Goal: Information Seeking & Learning: Learn about a topic

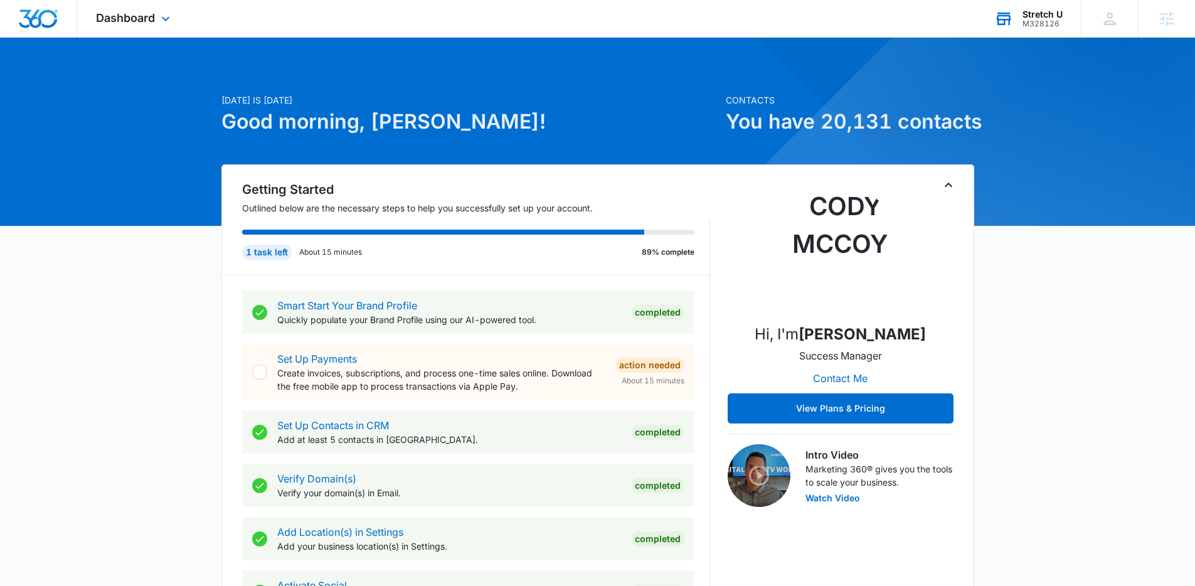
click at [1042, 23] on div "M328126" at bounding box center [1042, 23] width 40 height 9
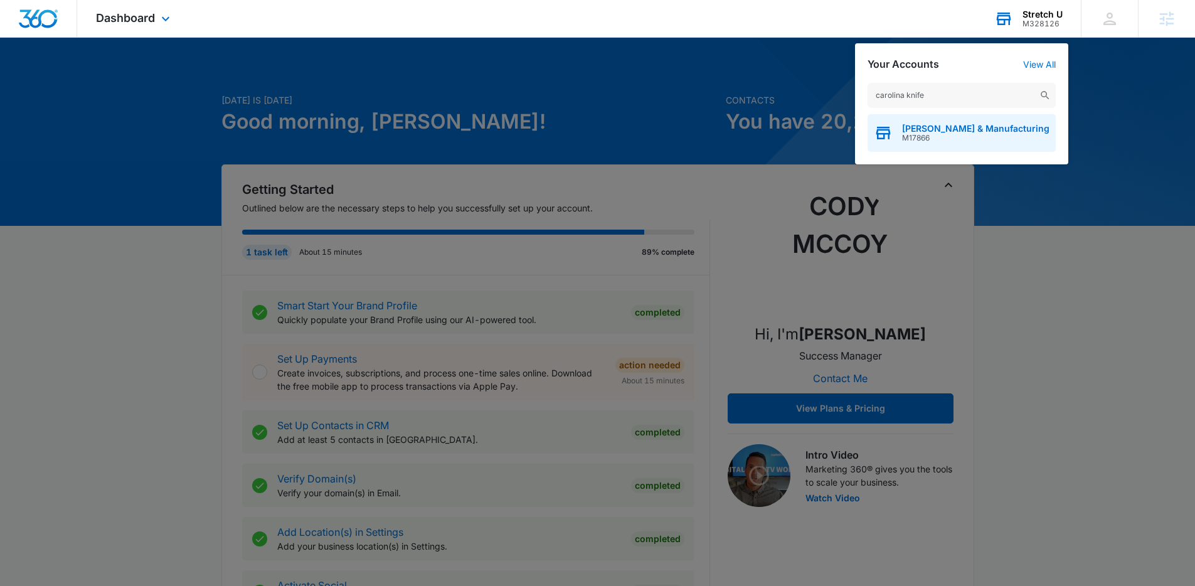
type input "carolina knife"
click at [938, 122] on div "[PERSON_NAME] & Manufacturing M17866" at bounding box center [961, 133] width 188 height 38
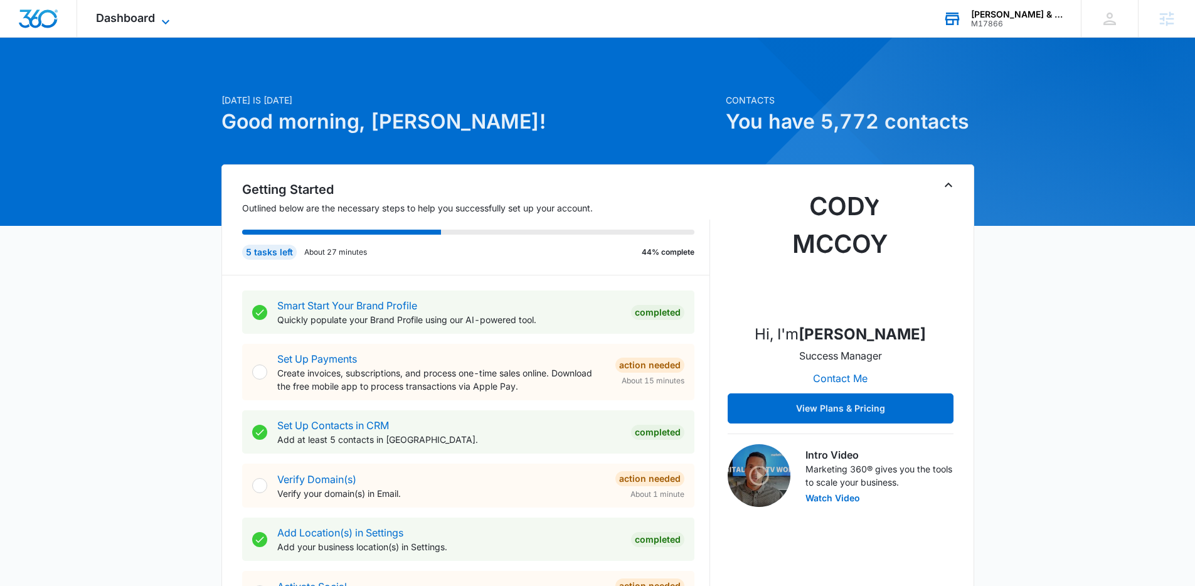
click at [118, 12] on span "Dashboard" at bounding box center [125, 17] width 59 height 13
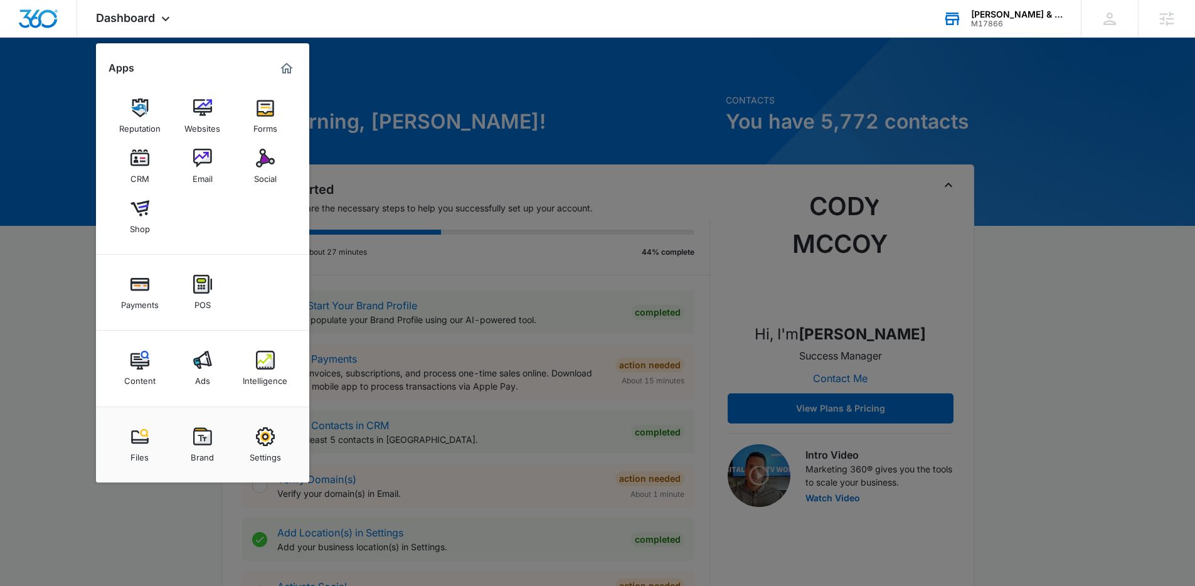
click at [266, 368] on img at bounding box center [265, 360] width 19 height 19
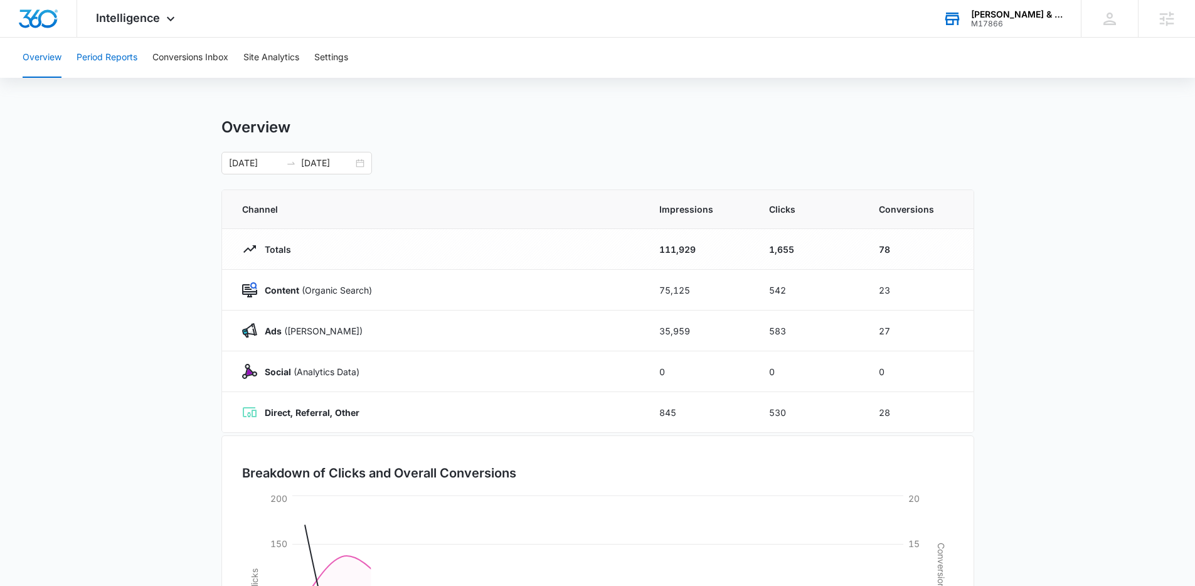
click at [100, 62] on button "Period Reports" at bounding box center [107, 58] width 61 height 40
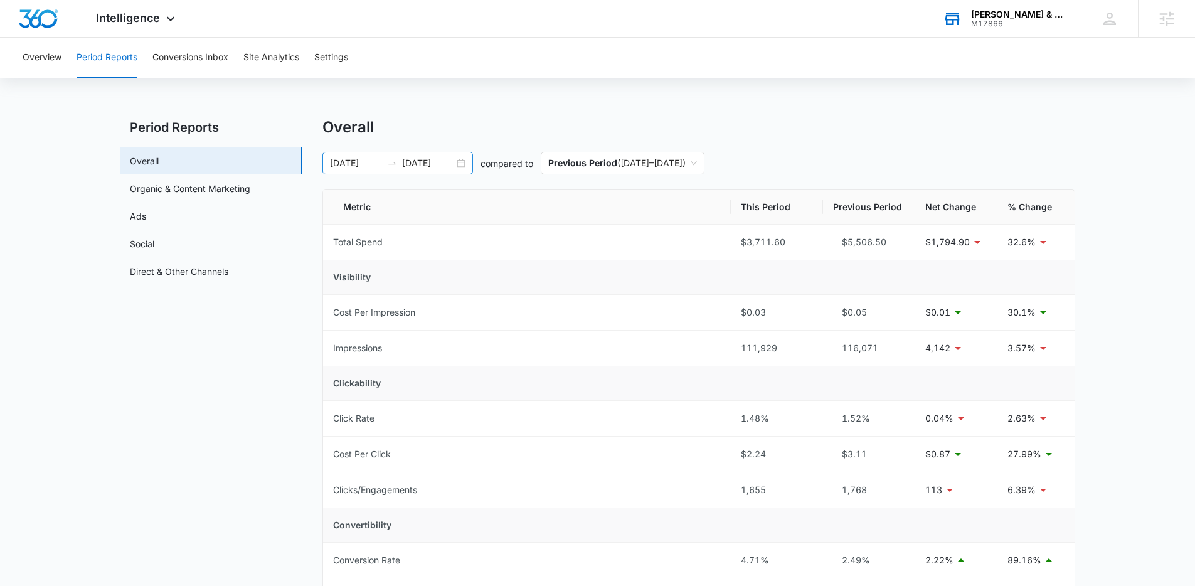
click at [463, 164] on div "[DATE] [DATE]" at bounding box center [397, 163] width 150 height 23
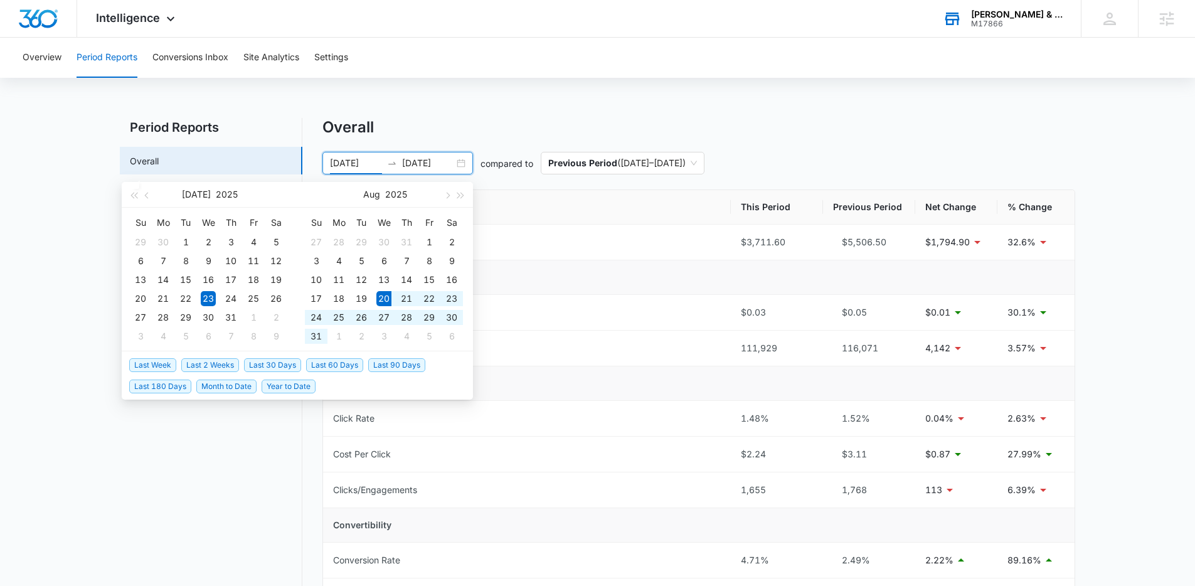
click at [220, 367] on span "Last 2 Weeks" at bounding box center [210, 365] width 58 height 14
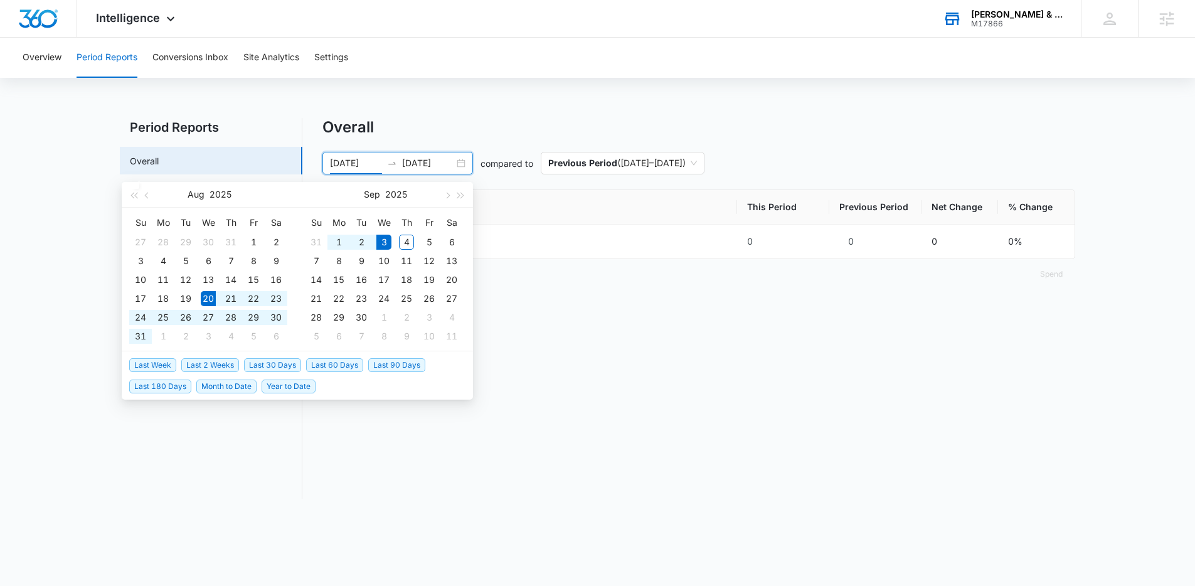
type input "[DATE]"
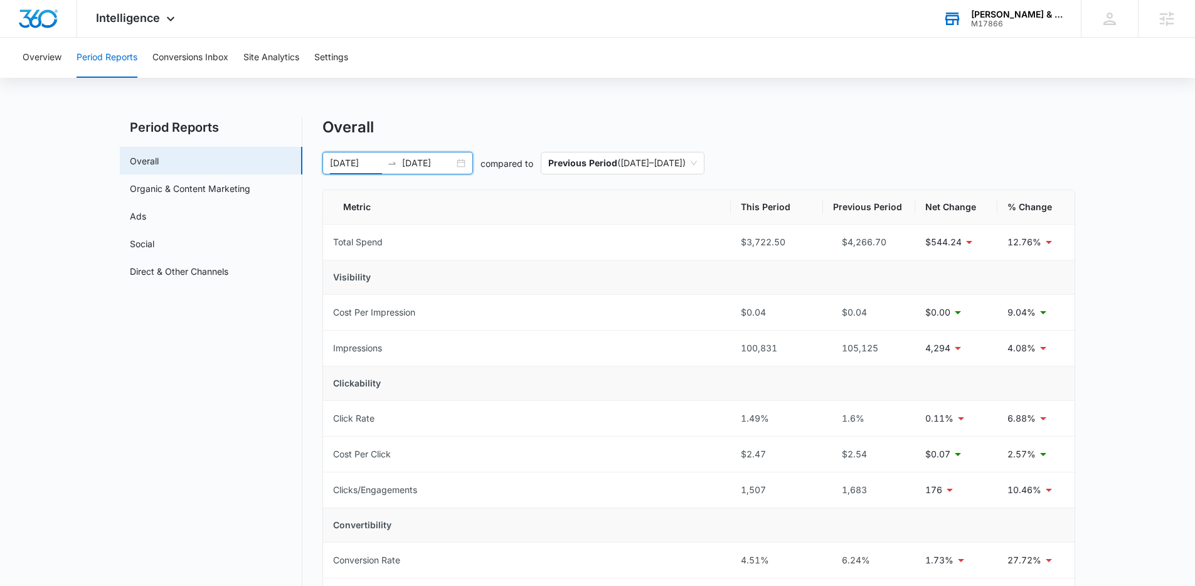
click at [458, 157] on div "[DATE] [DATE]" at bounding box center [397, 163] width 150 height 23
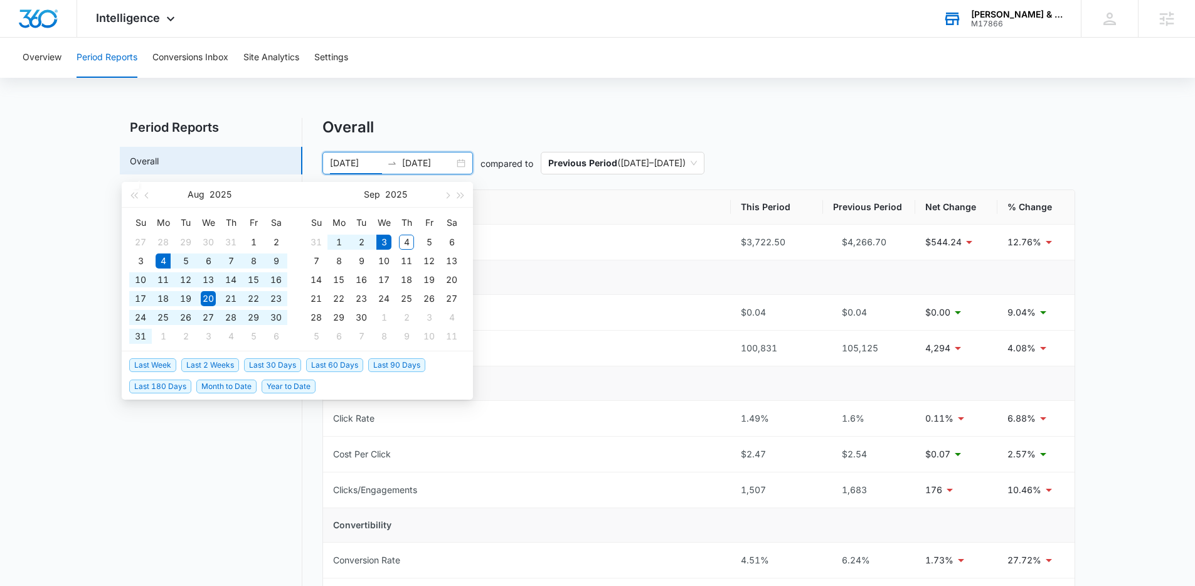
click at [282, 361] on span "Last 30 Days" at bounding box center [272, 365] width 57 height 14
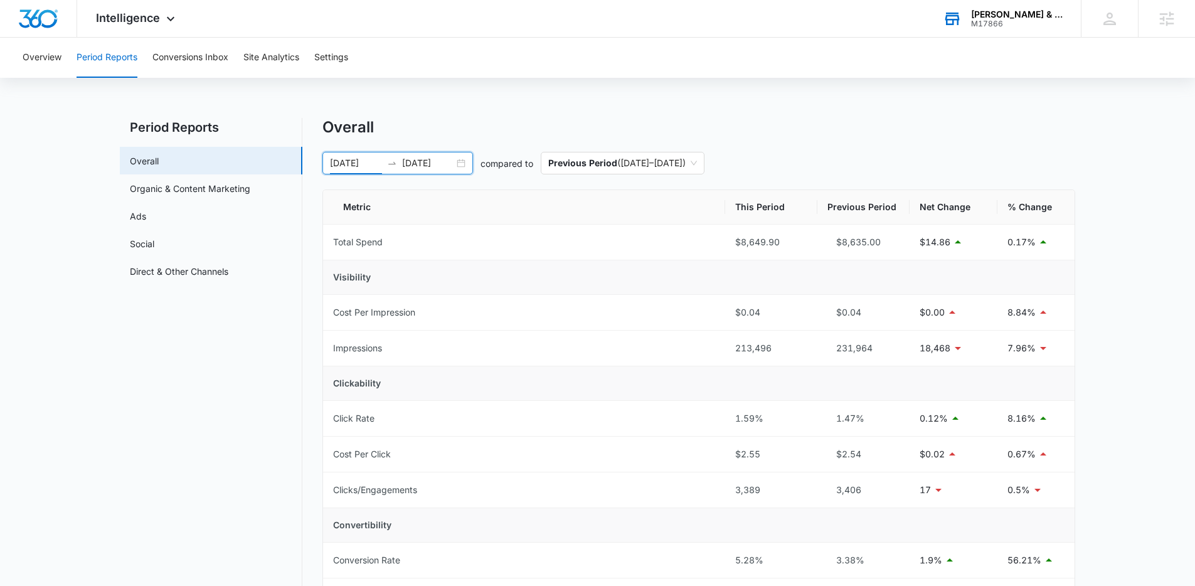
click at [465, 163] on div "[DATE] [DATE]" at bounding box center [397, 163] width 150 height 23
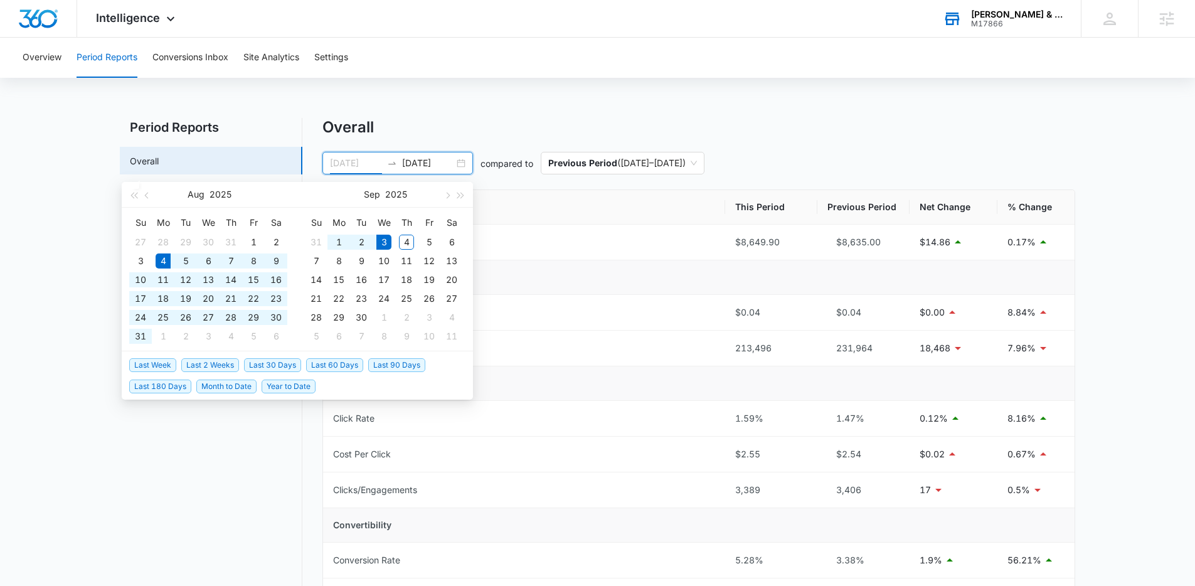
type input "[DATE]"
click at [261, 365] on span "Last 30 Days" at bounding box center [272, 365] width 57 height 14
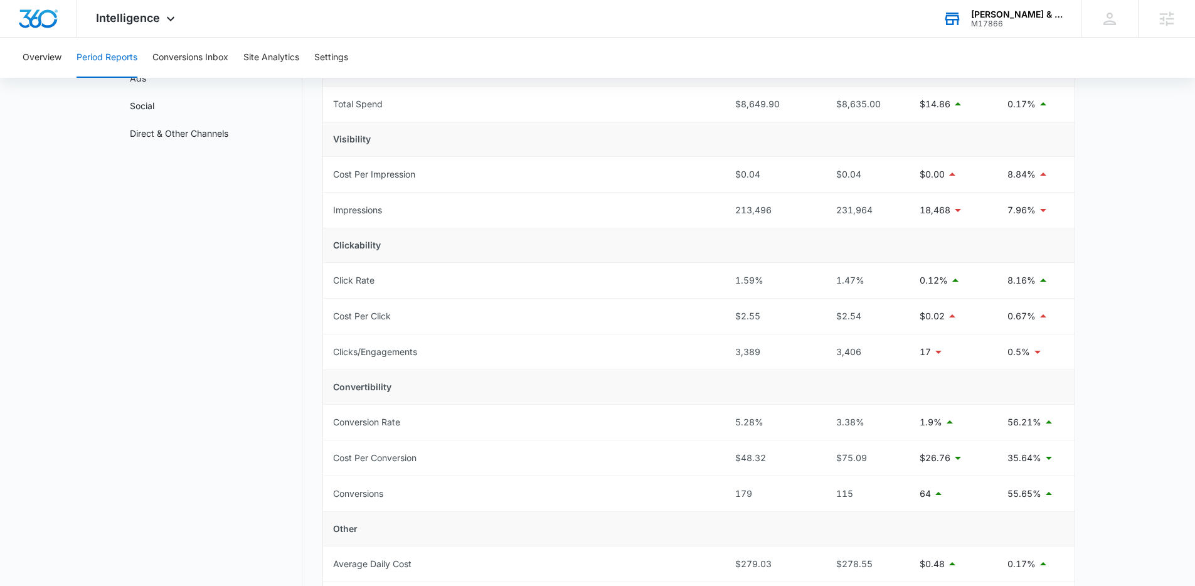
scroll to position [8, 0]
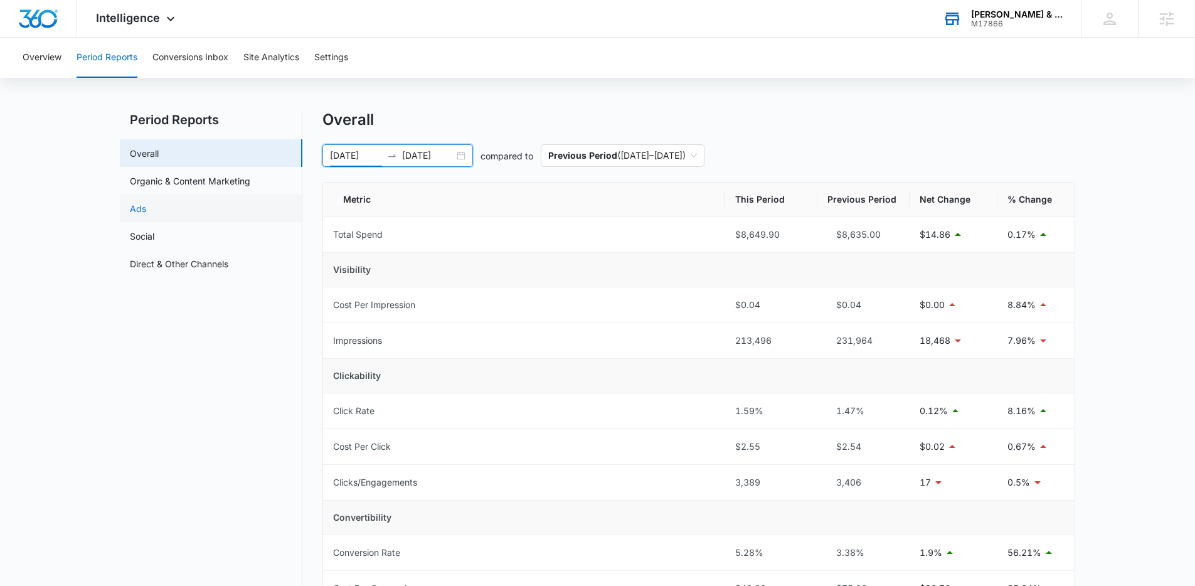
click at [146, 204] on link "Ads" at bounding box center [138, 208] width 16 height 13
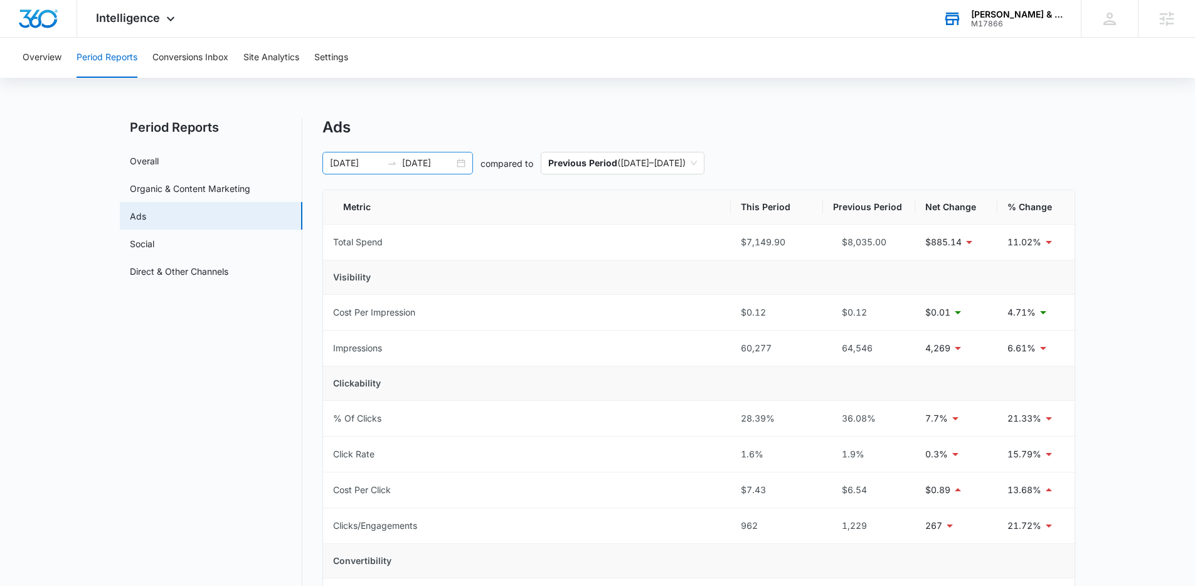
click at [467, 166] on div "[DATE] [DATE]" at bounding box center [397, 163] width 150 height 23
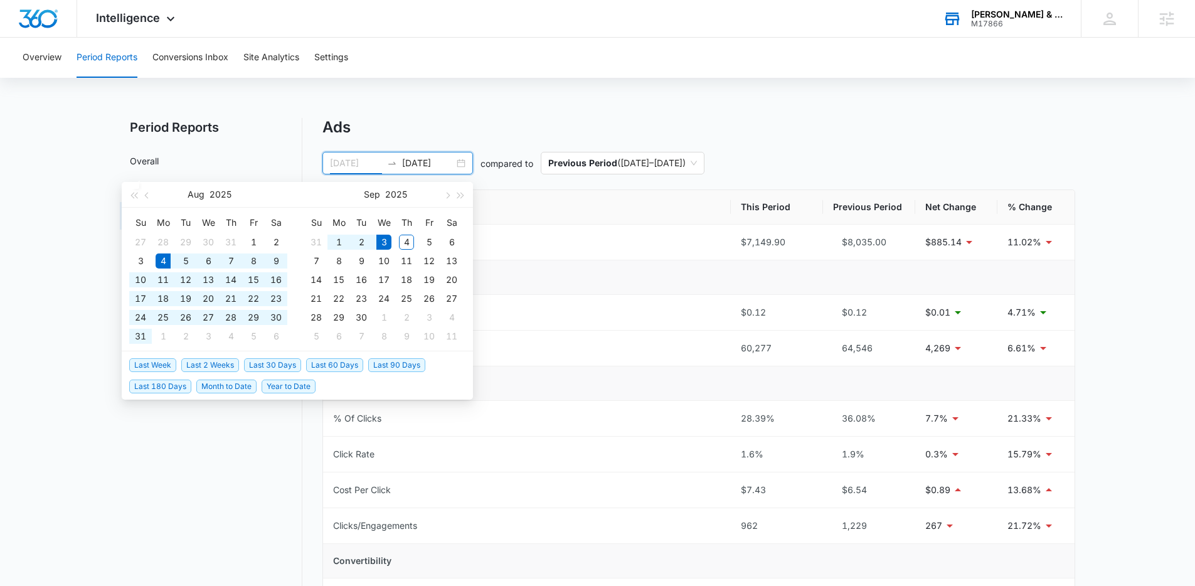
type input "[DATE]"
click at [292, 367] on span "Last 30 Days" at bounding box center [272, 365] width 57 height 14
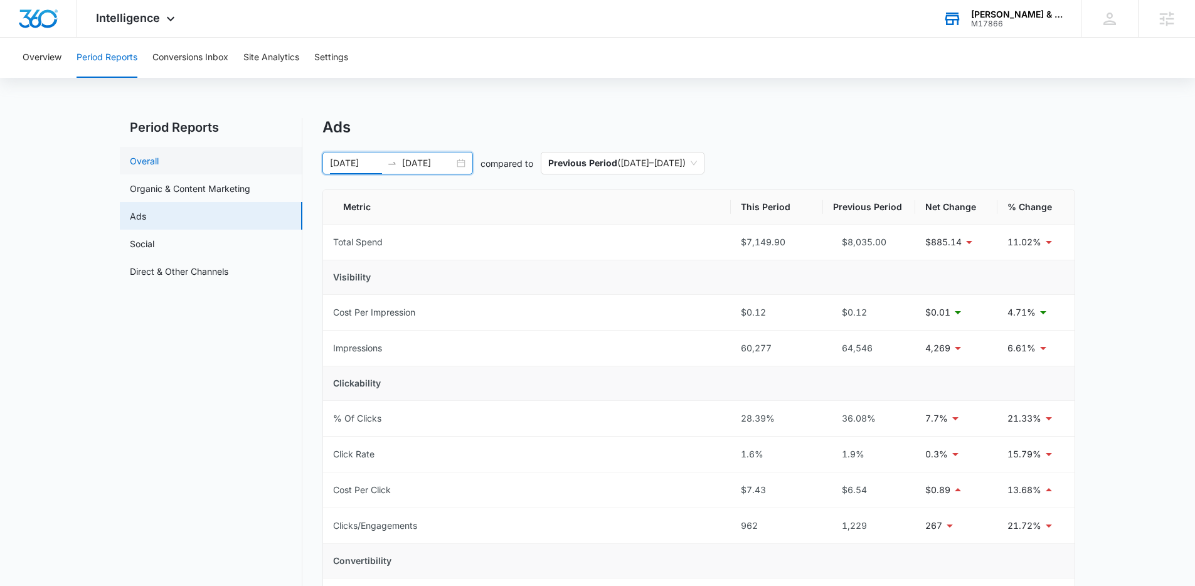
click at [159, 163] on link "Overall" at bounding box center [144, 160] width 29 height 13
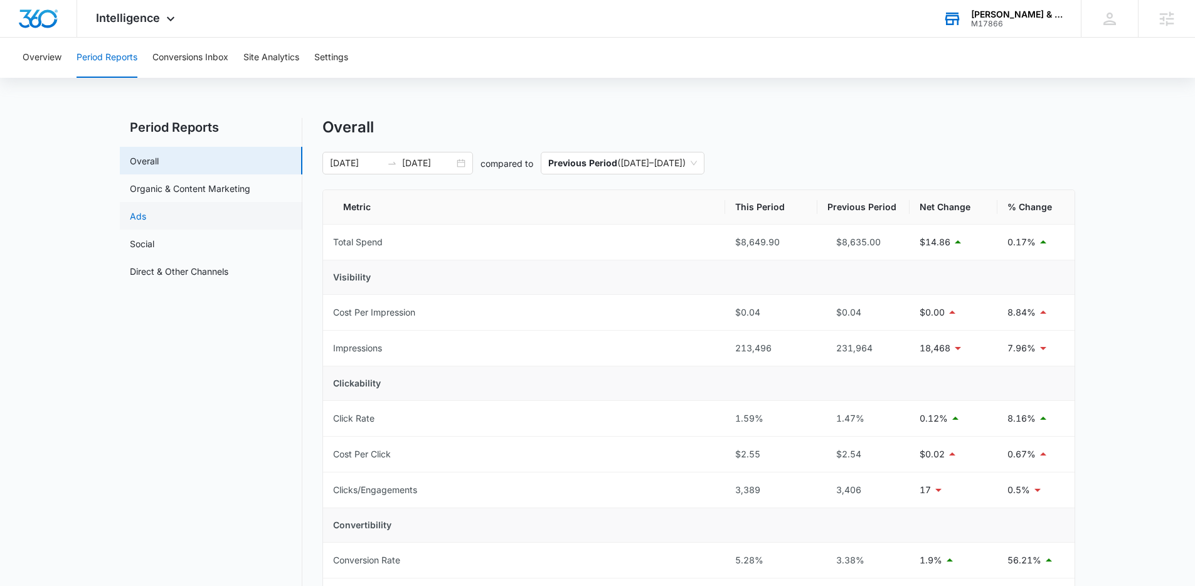
click at [137, 211] on link "Ads" at bounding box center [138, 215] width 16 height 13
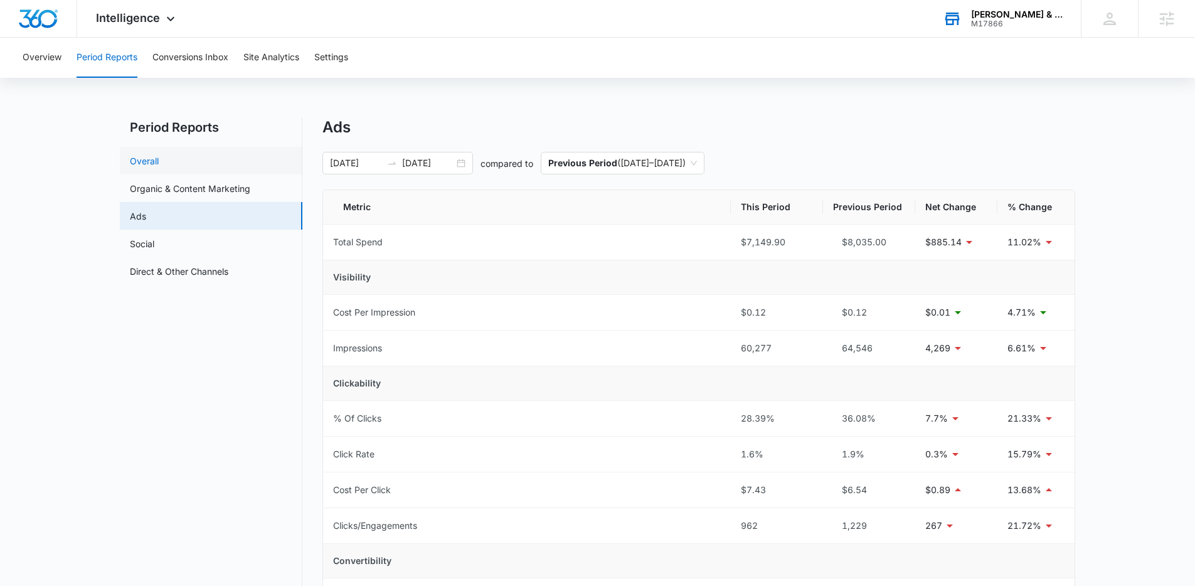
click at [142, 154] on link "Overall" at bounding box center [144, 160] width 29 height 13
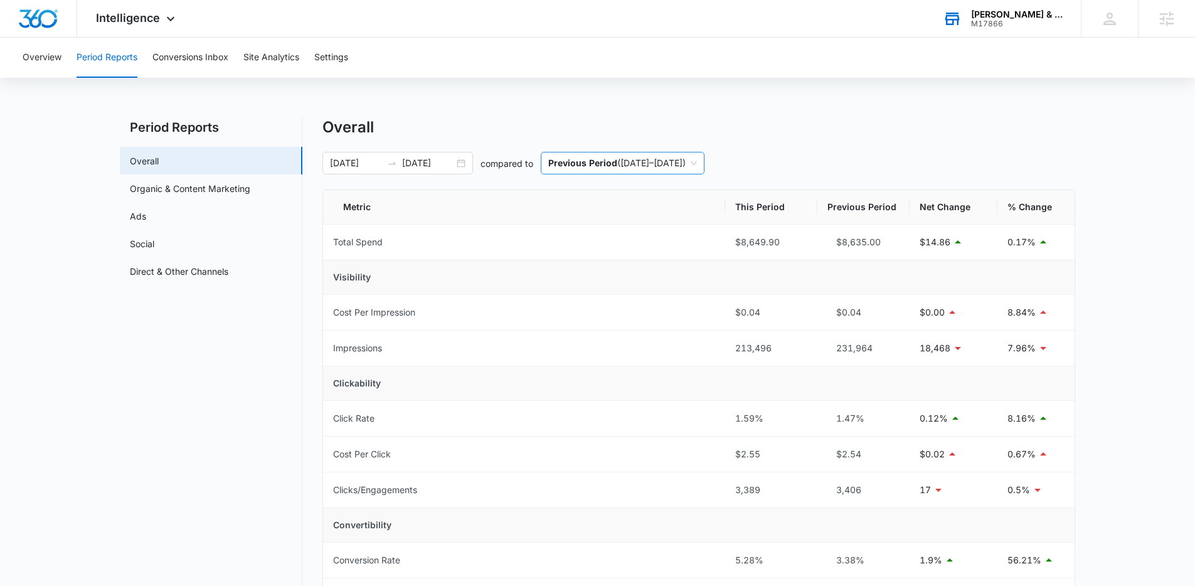
click at [628, 167] on span "Previous Period ( [DATE] – [DATE] )" at bounding box center [622, 162] width 149 height 21
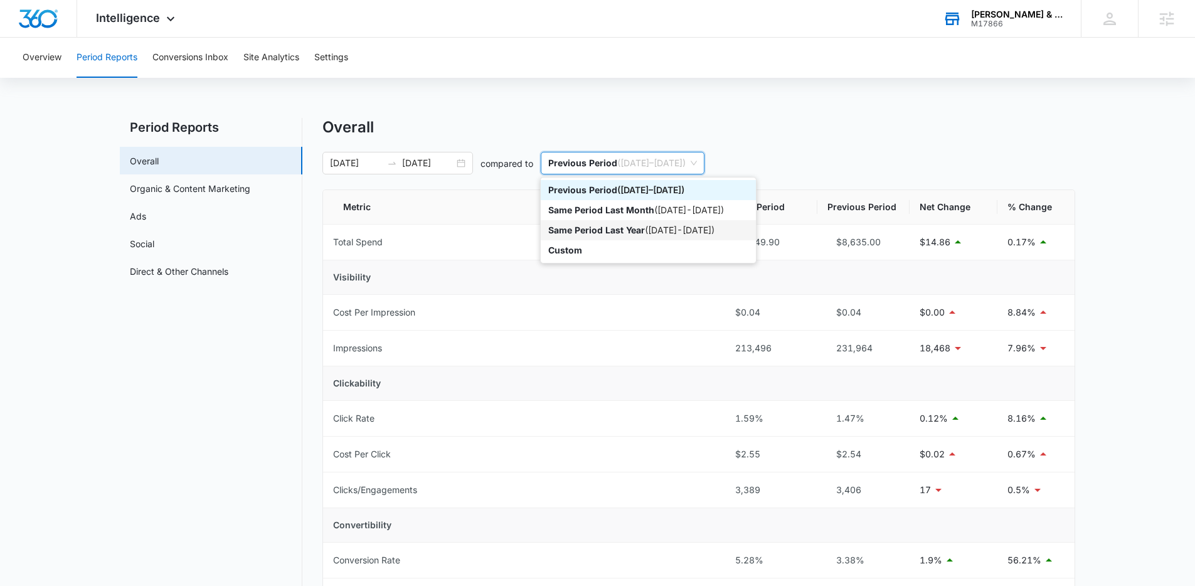
click at [638, 233] on p "Same Period Last Year" at bounding box center [596, 229] width 97 height 11
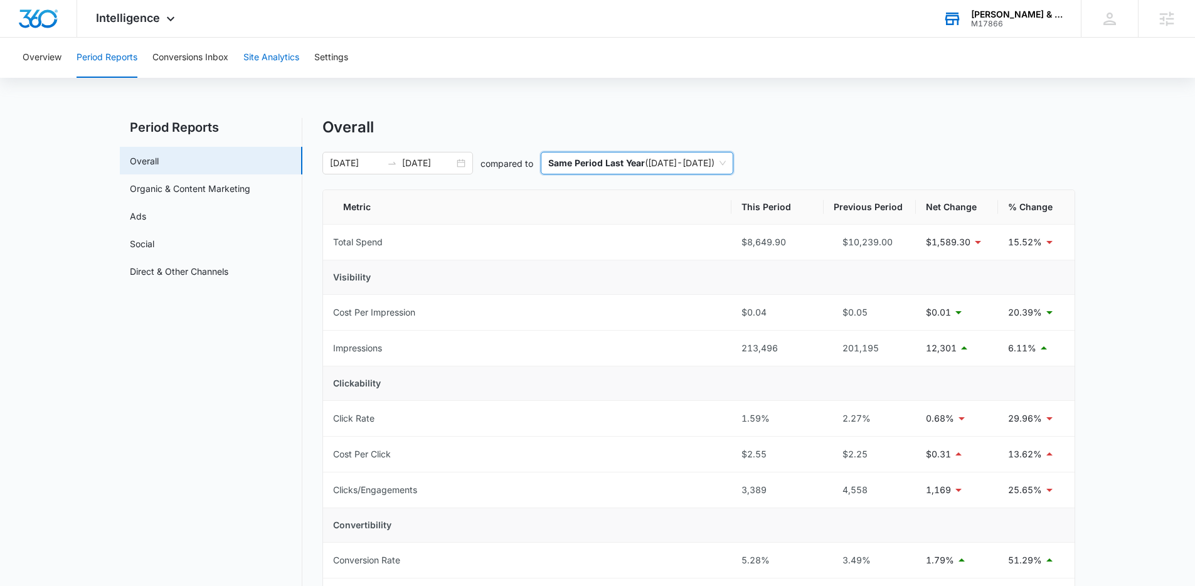
click at [248, 56] on button "Site Analytics" at bounding box center [271, 58] width 56 height 40
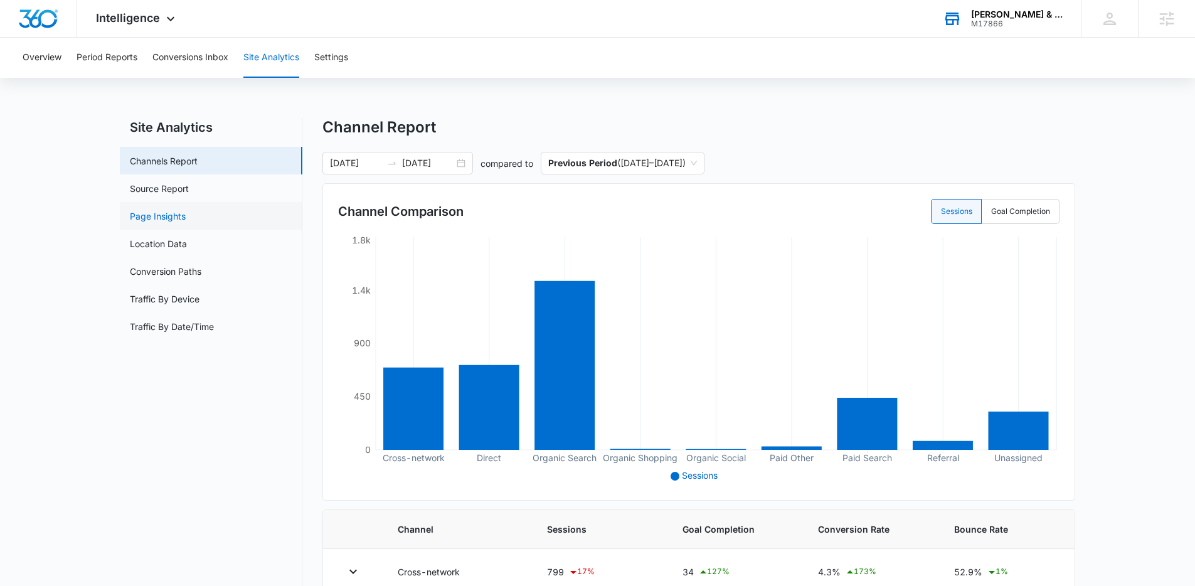
click at [177, 212] on link "Page Insights" at bounding box center [158, 215] width 56 height 13
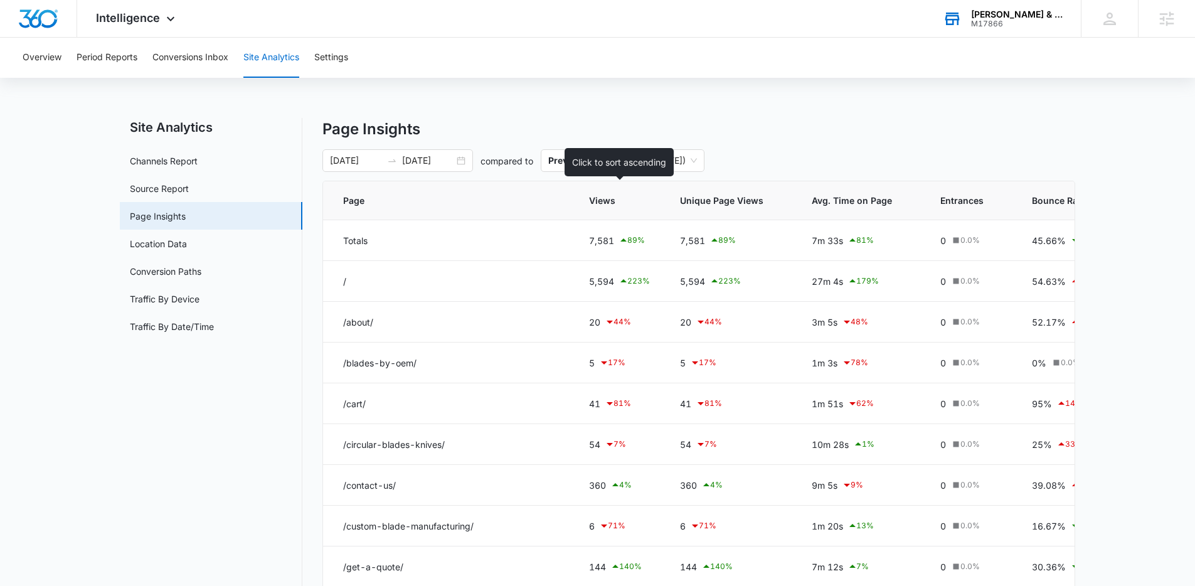
click at [601, 199] on span "Views" at bounding box center [610, 200] width 43 height 13
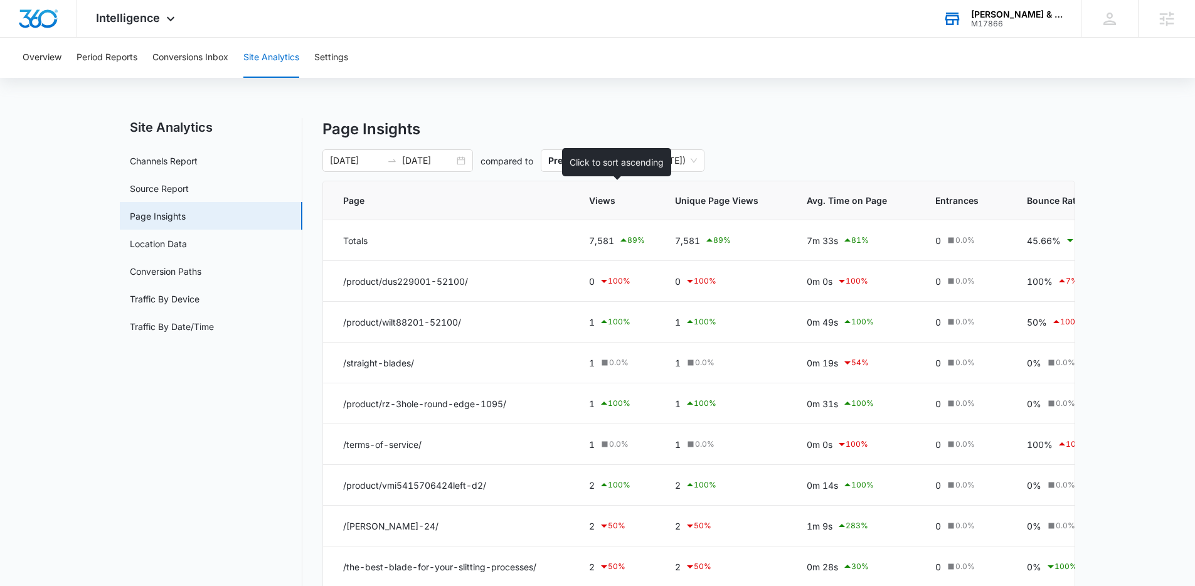
click at [601, 199] on span "Views" at bounding box center [608, 200] width 38 height 13
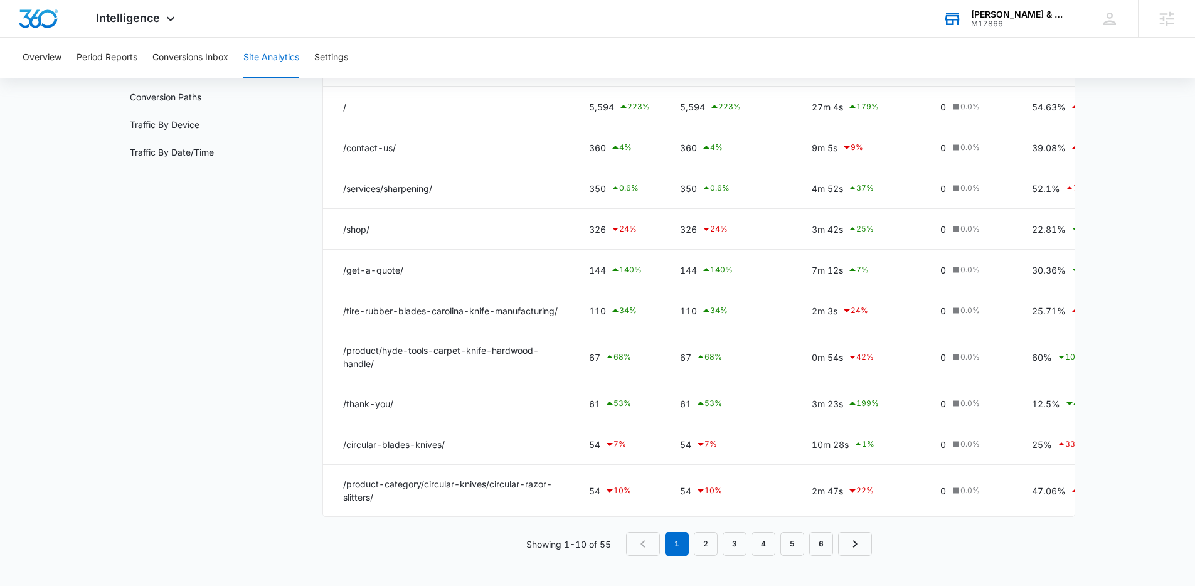
scroll to position [195, 0]
drag, startPoint x: 386, startPoint y: 349, endPoint x: 335, endPoint y: 341, distance: 50.9
click at [335, 341] on td "/product/hyde-tools-carpet-knife-hardwood-handle/" at bounding box center [448, 357] width 251 height 52
copy td "/product/hyde-tools-carpet-knife-hardwood-handle/"
click at [704, 544] on link "2" at bounding box center [706, 544] width 24 height 24
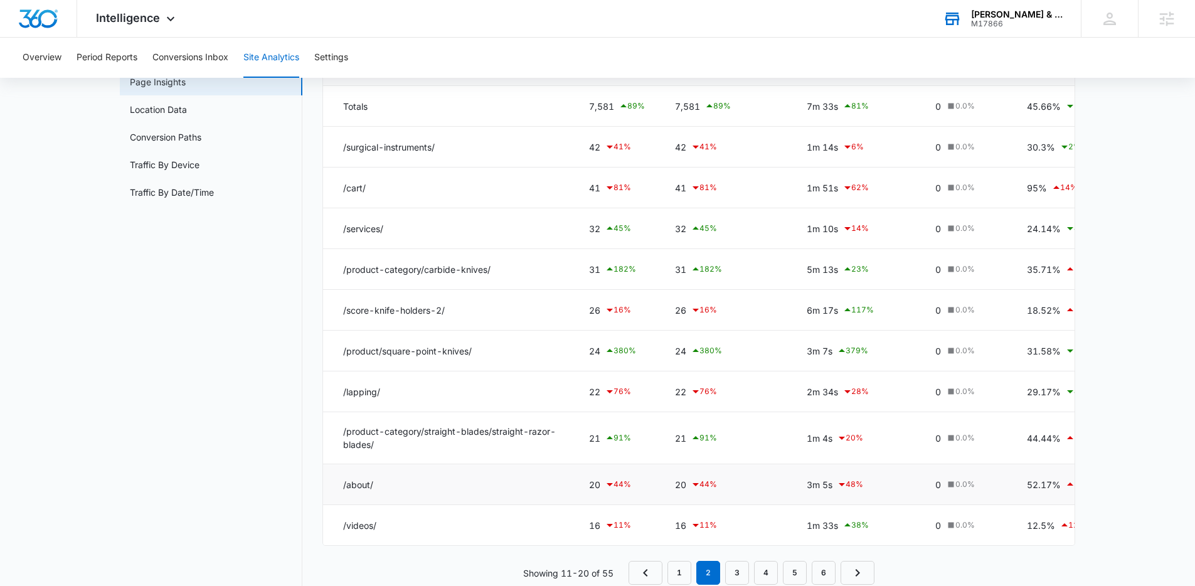
scroll to position [145, 0]
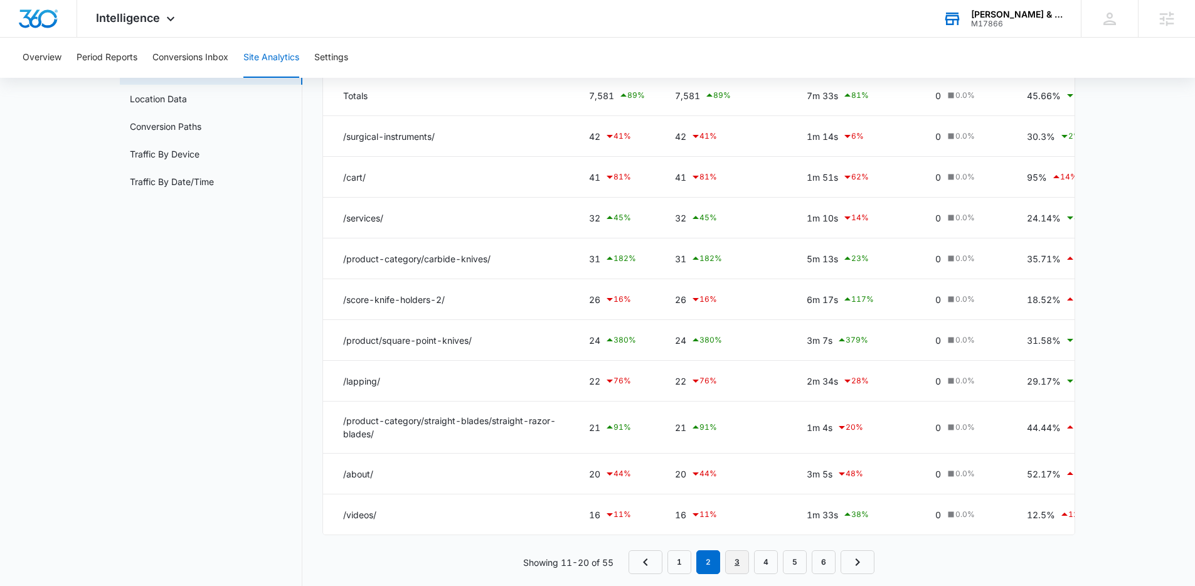
click at [728, 566] on link "3" at bounding box center [737, 562] width 24 height 24
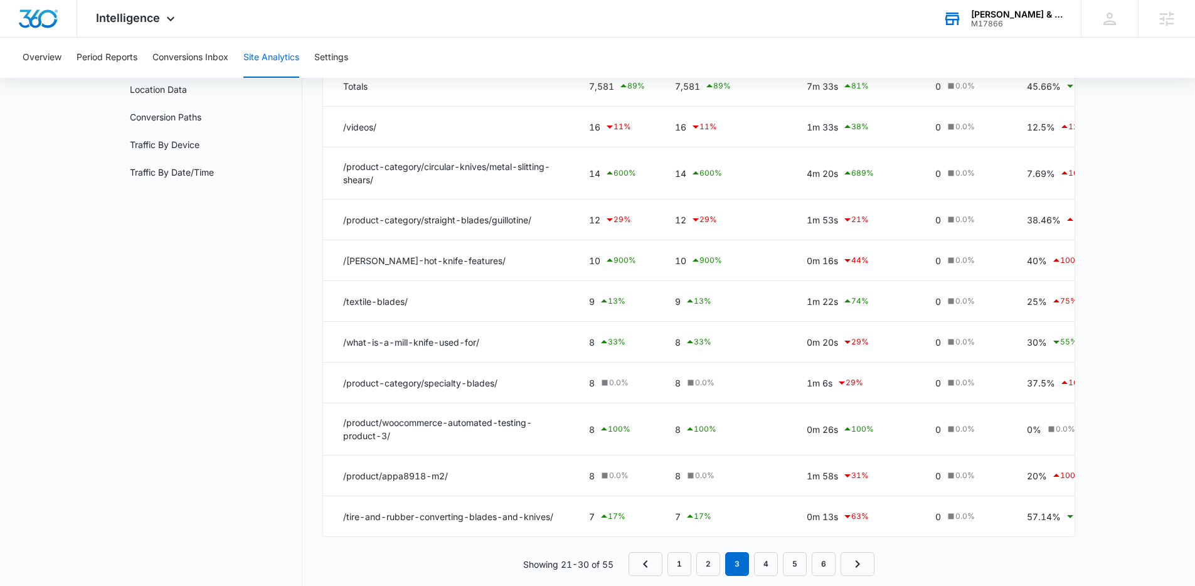
scroll to position [172, 0]
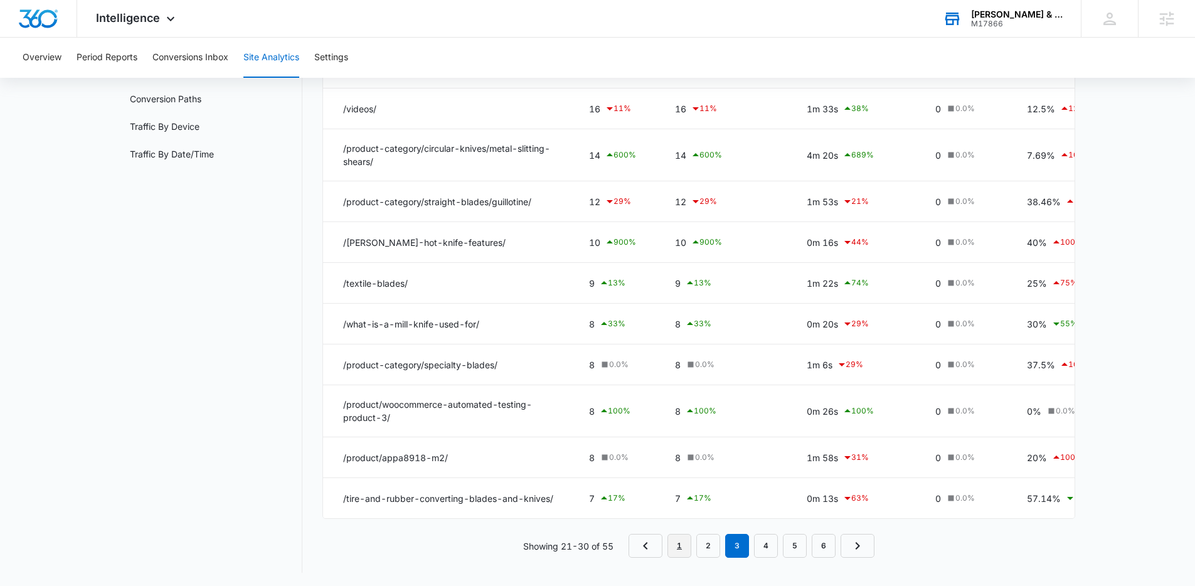
click at [677, 556] on link "1" at bounding box center [679, 546] width 24 height 24
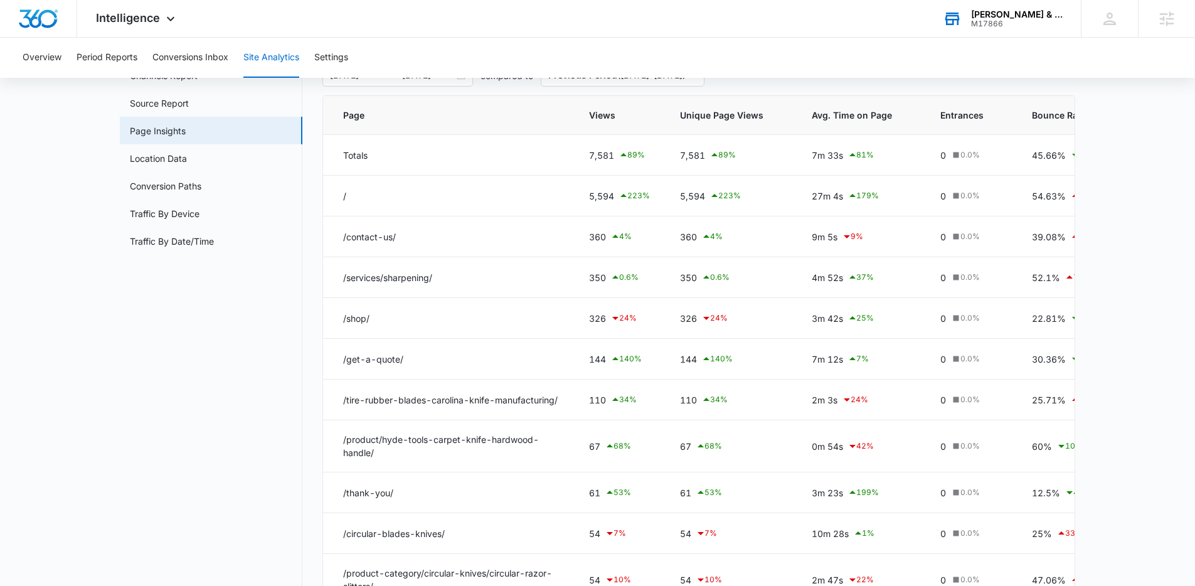
scroll to position [0, 0]
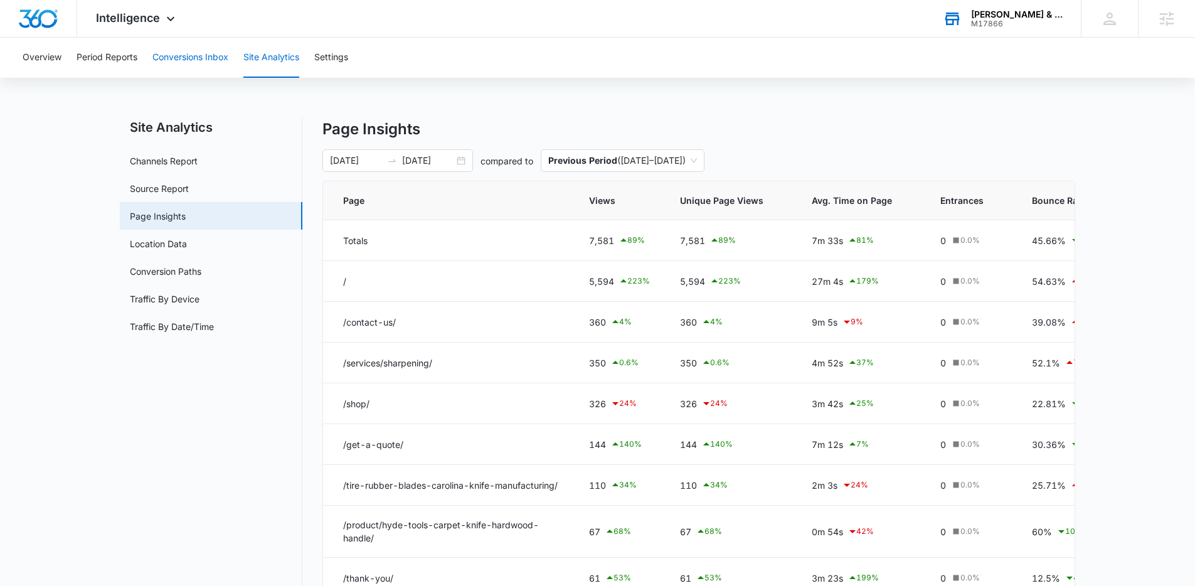
click at [191, 58] on button "Conversions Inbox" at bounding box center [190, 58] width 76 height 40
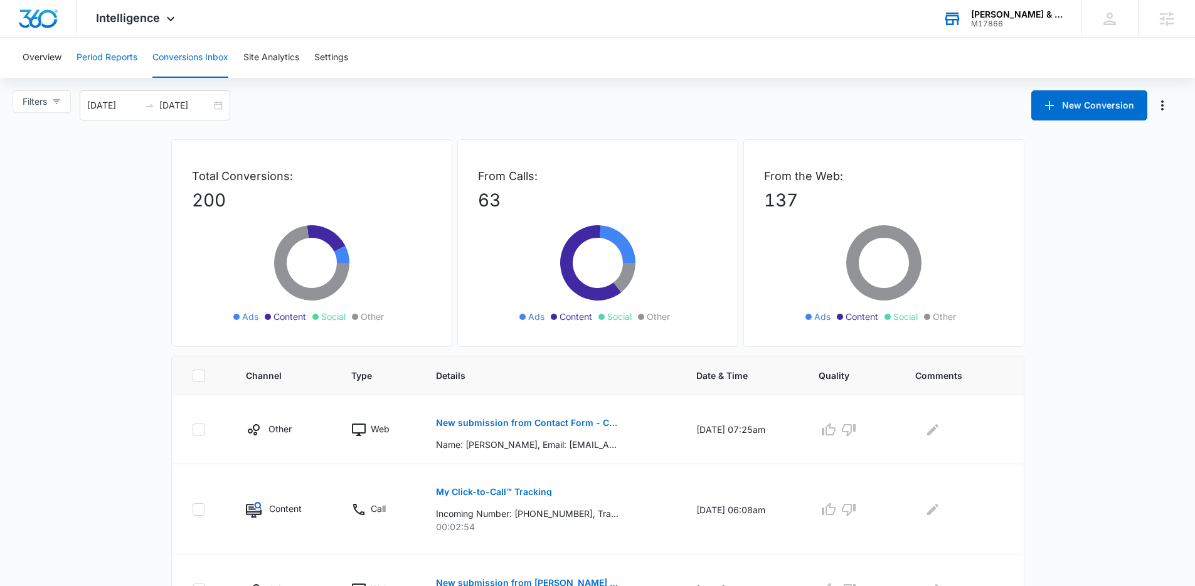
click at [96, 55] on button "Period Reports" at bounding box center [107, 58] width 61 height 40
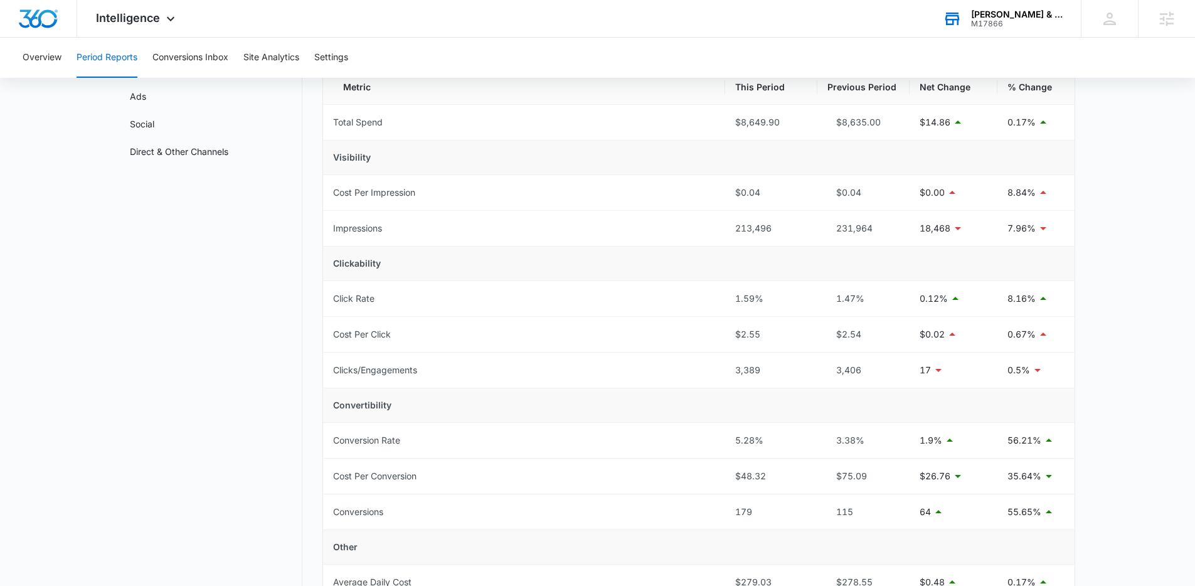
scroll to position [51, 0]
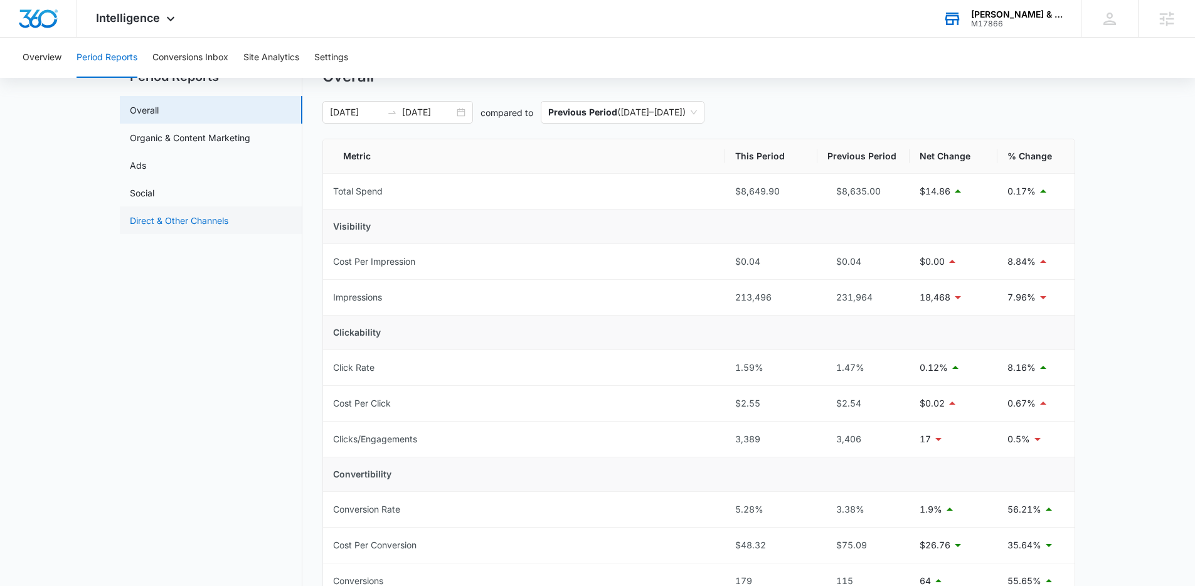
click at [159, 218] on link "Direct & Other Channels" at bounding box center [179, 220] width 98 height 13
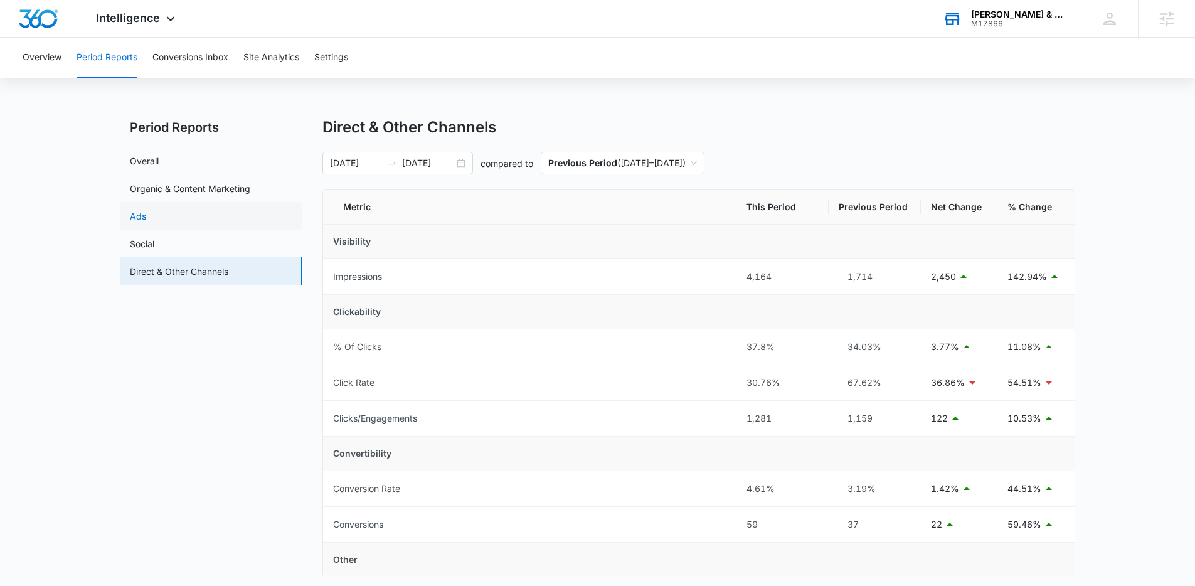
click at [146, 211] on link "Ads" at bounding box center [138, 215] width 16 height 13
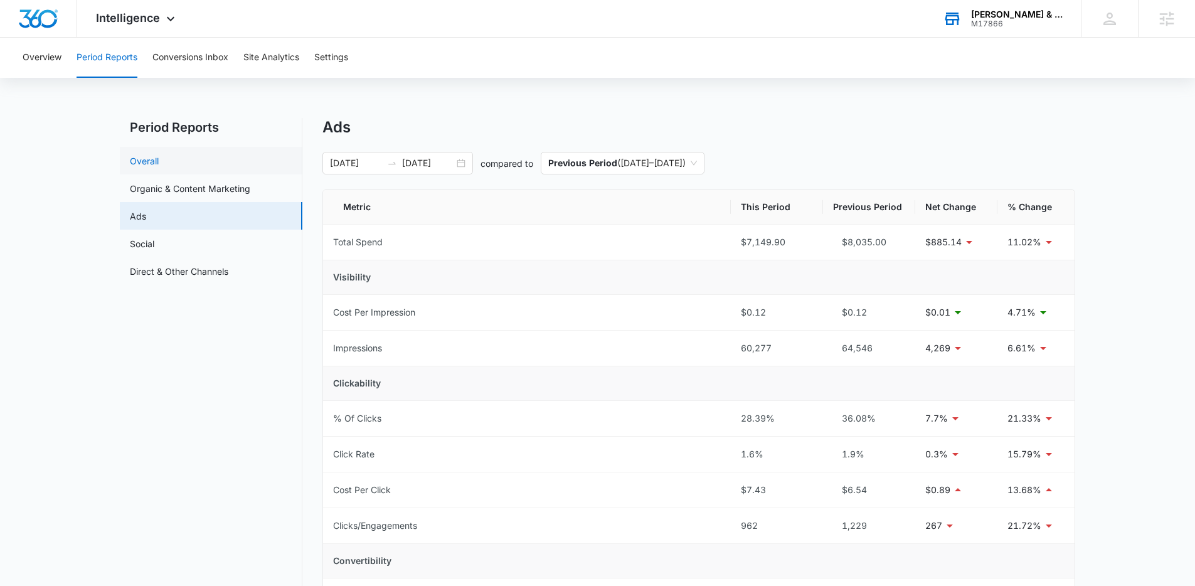
click at [145, 161] on link "Overall" at bounding box center [144, 160] width 29 height 13
